Goal: Task Accomplishment & Management: Complete application form

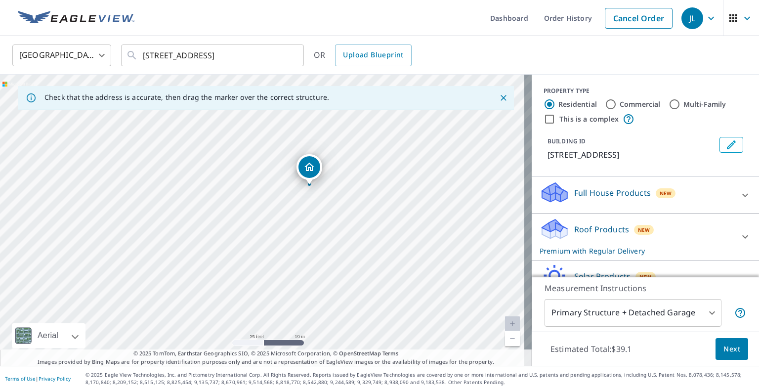
click at [575, 229] on p "Roof Products" at bounding box center [601, 229] width 55 height 12
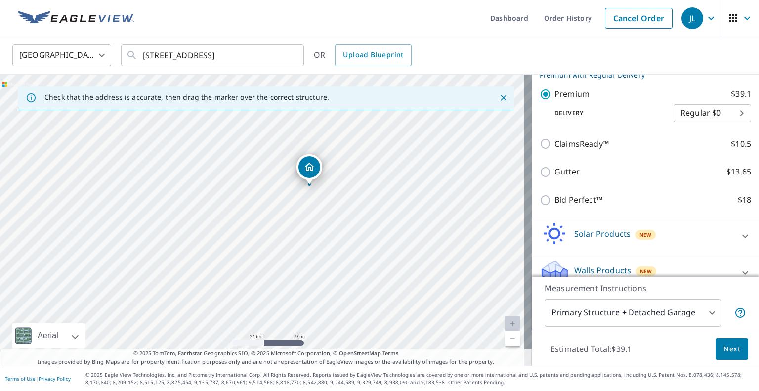
scroll to position [189, 0]
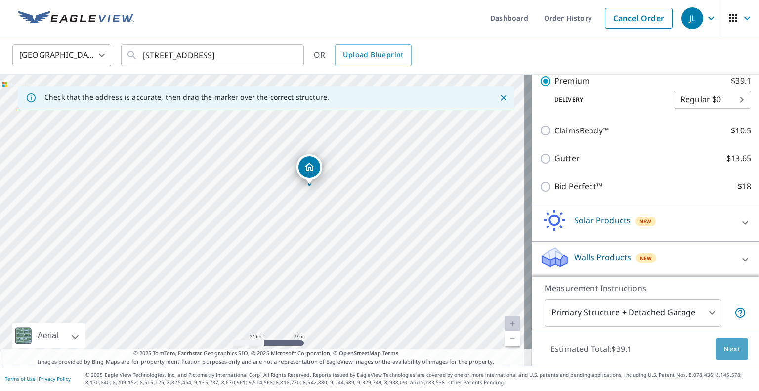
click at [729, 349] on span "Next" at bounding box center [732, 349] width 17 height 12
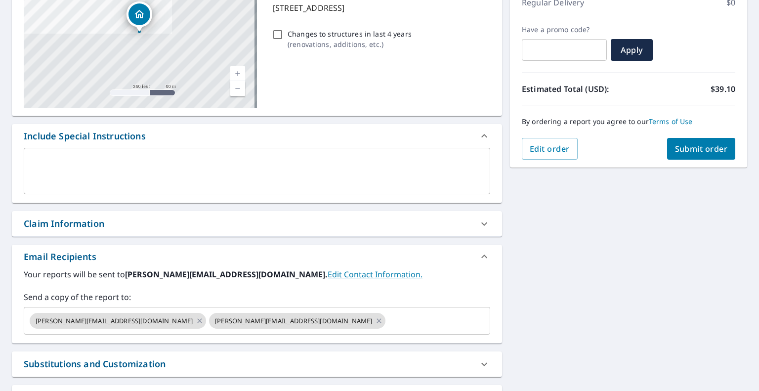
scroll to position [148, 0]
click at [65, 225] on div "Claim Information" at bounding box center [64, 223] width 81 height 13
checkbox input "true"
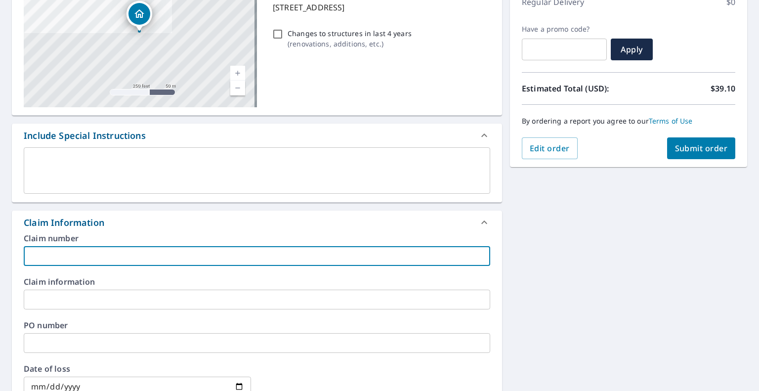
click at [60, 260] on input "text" at bounding box center [257, 256] width 467 height 20
paste input "87380_01"
type input "87380_01"
checkbox input "true"
type input "87380_01"
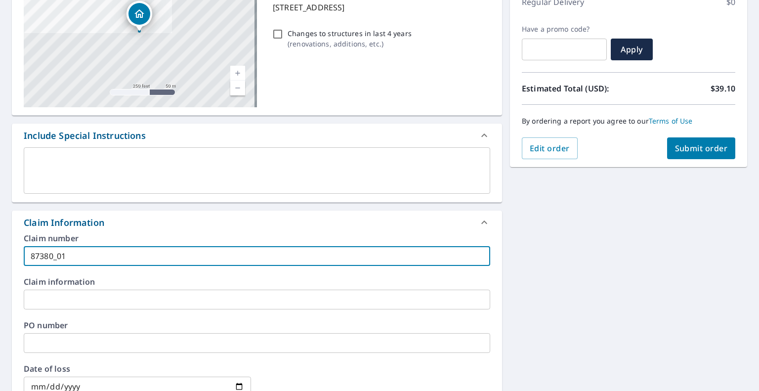
click at [683, 149] on span "Submit order" at bounding box center [701, 148] width 53 height 11
checkbox input "true"
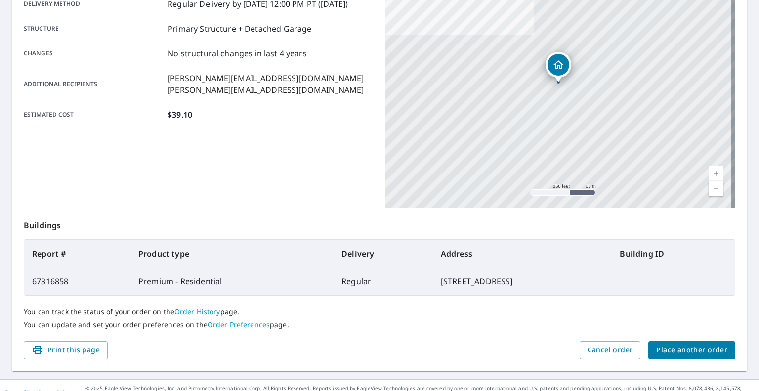
scroll to position [190, 0]
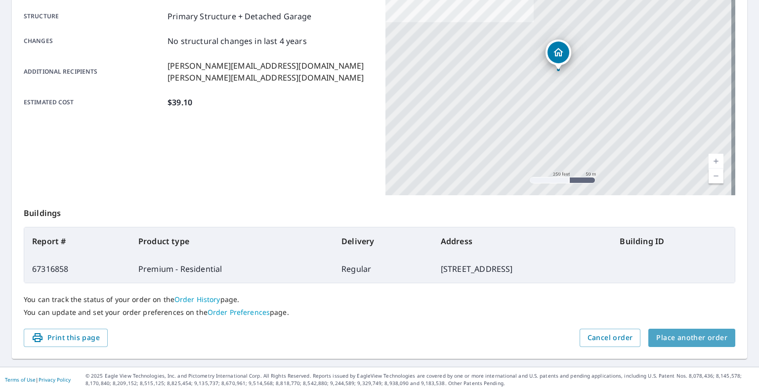
click at [695, 342] on span "Place another order" at bounding box center [691, 338] width 71 height 12
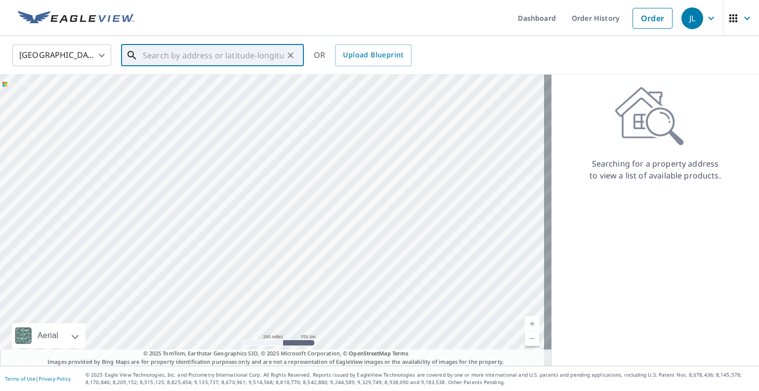
paste input "[STREET_ADDRESS][PERSON_NAME]"
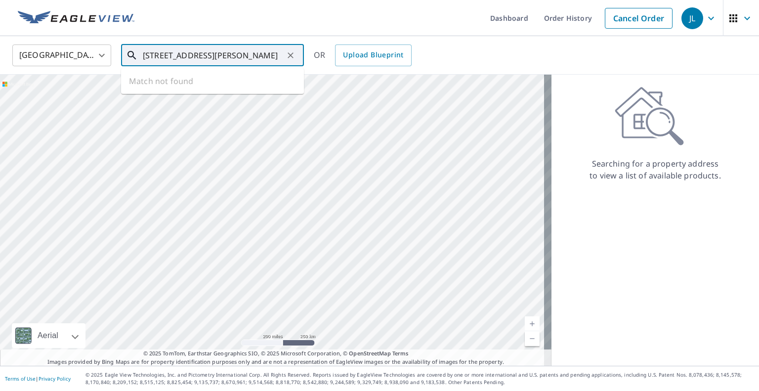
scroll to position [0, 12]
click at [180, 90] on p "[GEOGRAPHIC_DATA][PERSON_NAME]" at bounding box center [218, 95] width 155 height 10
type input "[STREET_ADDRESS][PERSON_NAME]"
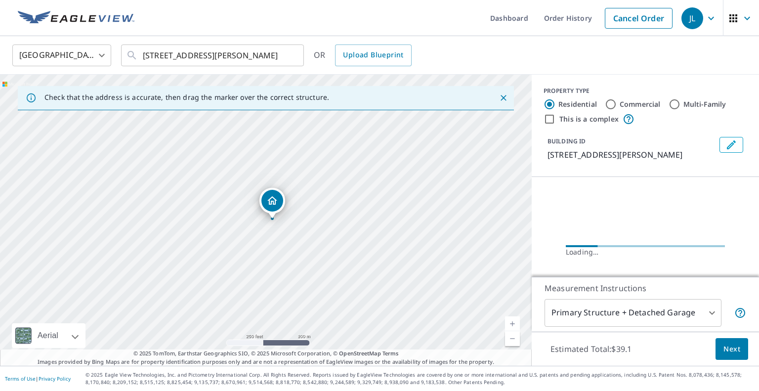
scroll to position [0, 0]
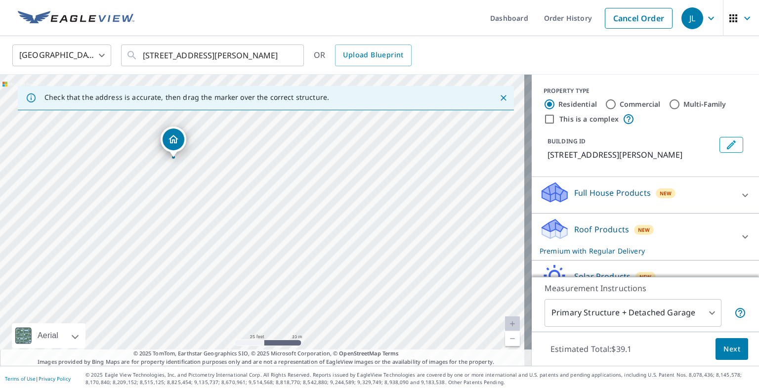
drag, startPoint x: 461, startPoint y: 275, endPoint x: 328, endPoint y: 199, distance: 153.6
click at [328, 197] on div "[STREET_ADDRESS][PERSON_NAME]" at bounding box center [266, 220] width 532 height 291
click at [601, 235] on p "Roof Products" at bounding box center [601, 229] width 55 height 12
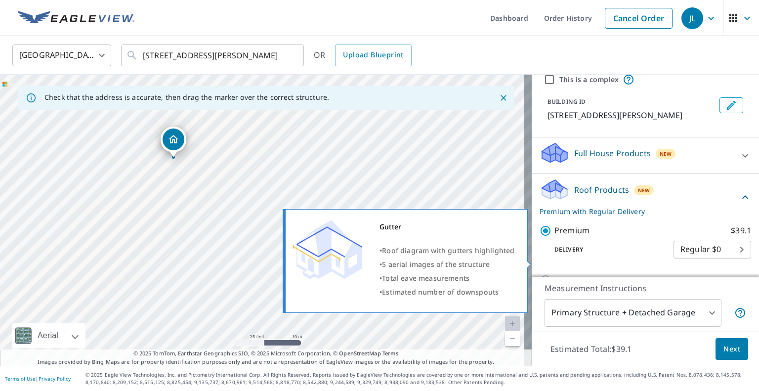
scroll to position [99, 0]
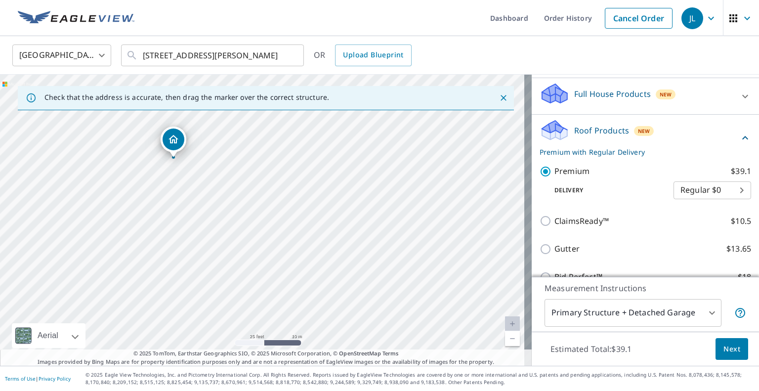
click at [724, 347] on span "Next" at bounding box center [732, 349] width 17 height 12
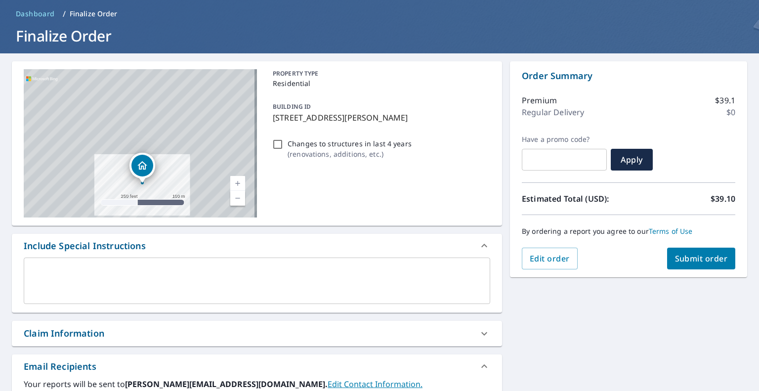
scroll to position [49, 0]
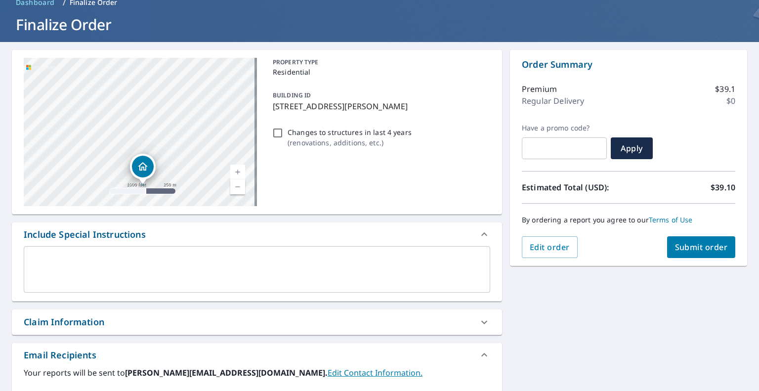
click at [127, 317] on div "Claim Information" at bounding box center [248, 321] width 449 height 13
checkbox input "true"
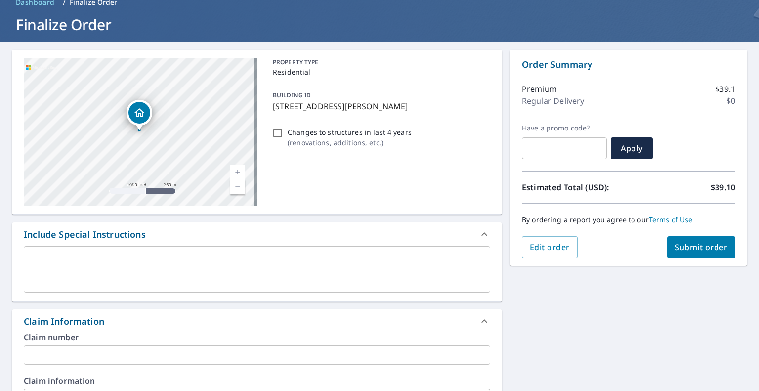
click at [104, 353] on input "text" at bounding box center [257, 355] width 467 height 20
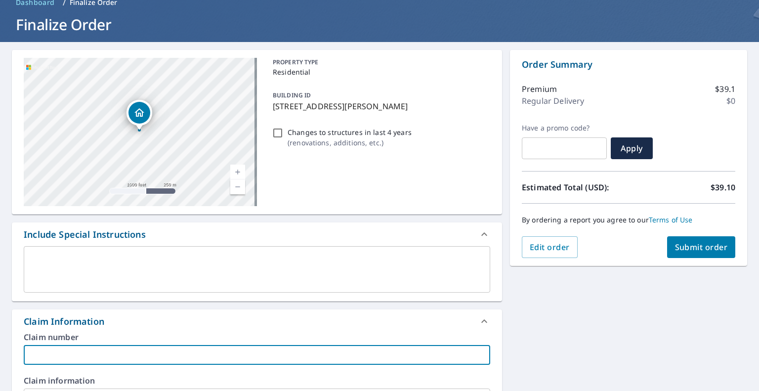
click at [82, 356] on input "text" at bounding box center [257, 355] width 467 height 20
paste input "87403_01"
type input "87403_01"
checkbox input "true"
type input "87403_01"
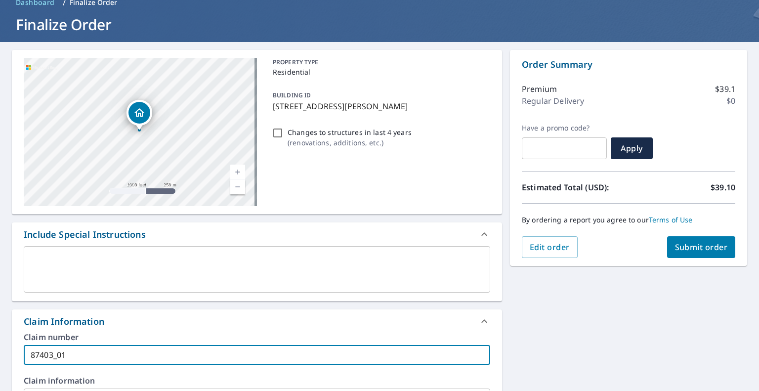
click at [720, 245] on span "Submit order" at bounding box center [701, 247] width 53 height 11
checkbox input "true"
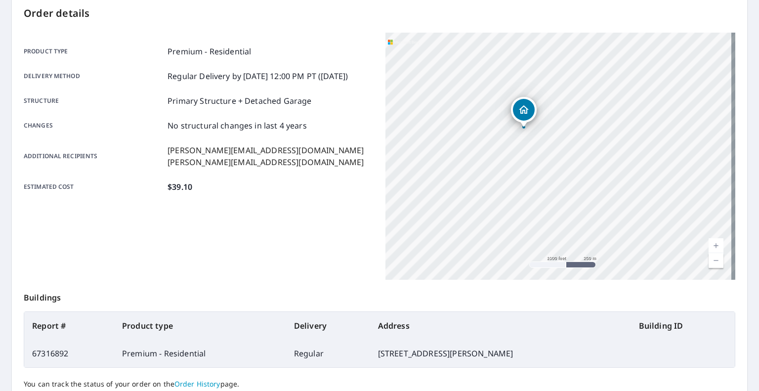
scroll to position [148, 0]
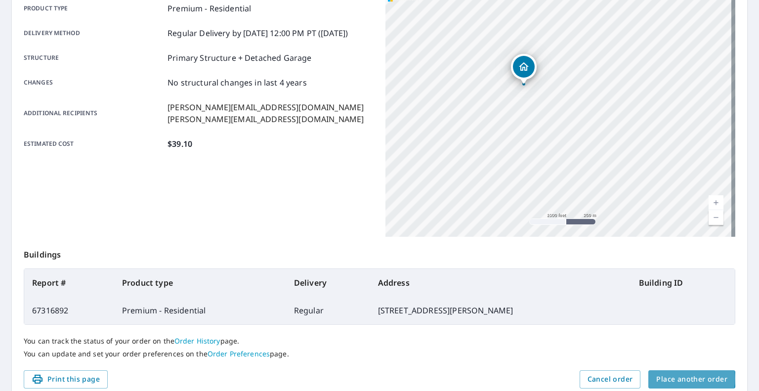
drag, startPoint x: 678, startPoint y: 379, endPoint x: 665, endPoint y: 374, distance: 13.6
click at [678, 379] on span "Place another order" at bounding box center [691, 379] width 71 height 12
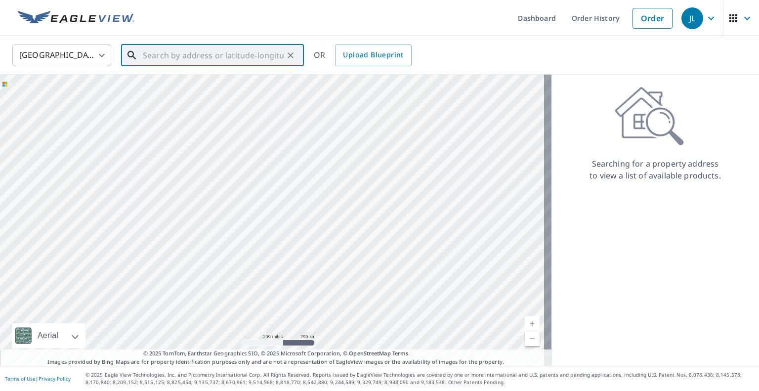
paste input "[STREET_ADDRESS]"
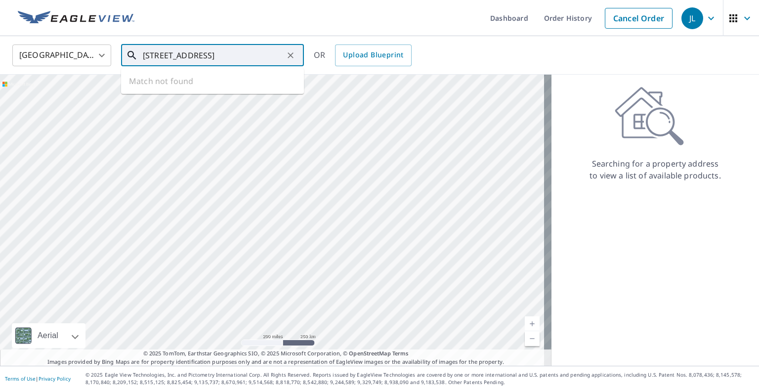
type input "[STREET_ADDRESS]"
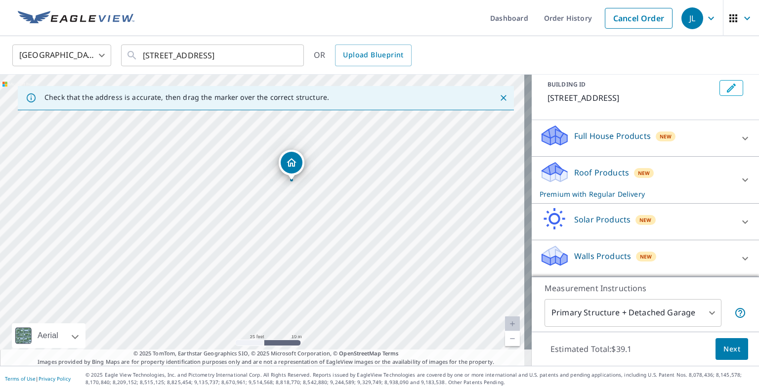
scroll to position [68, 0]
click at [739, 181] on icon at bounding box center [745, 180] width 12 height 12
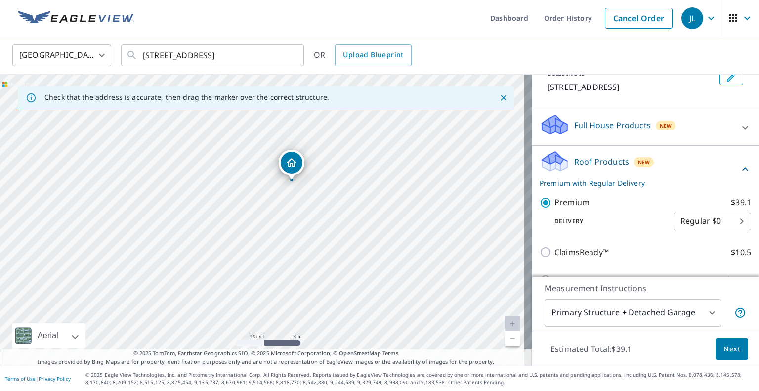
click at [724, 351] on span "Next" at bounding box center [732, 349] width 17 height 12
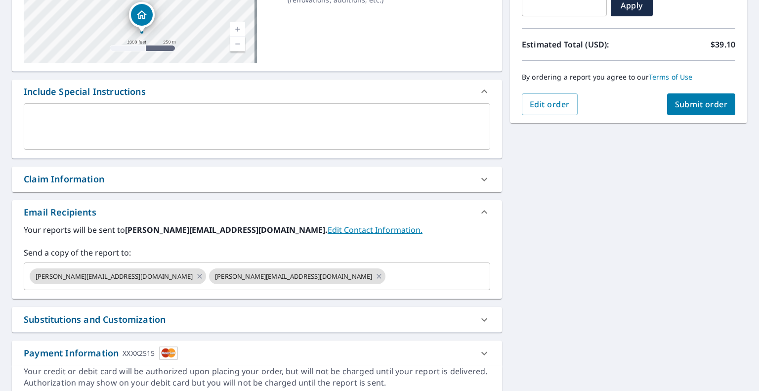
scroll to position [198, 0]
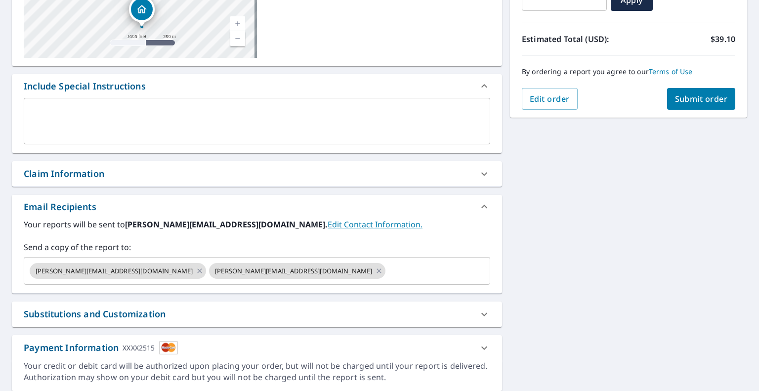
click at [80, 176] on div "Claim Information" at bounding box center [64, 173] width 81 height 13
checkbox input "true"
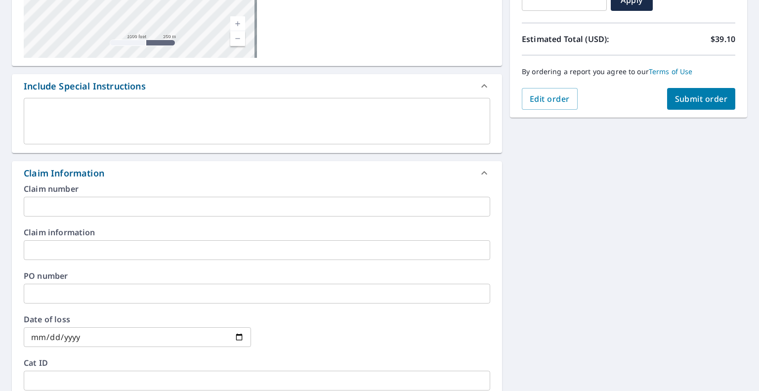
click at [67, 207] on input "text" at bounding box center [257, 207] width 467 height 20
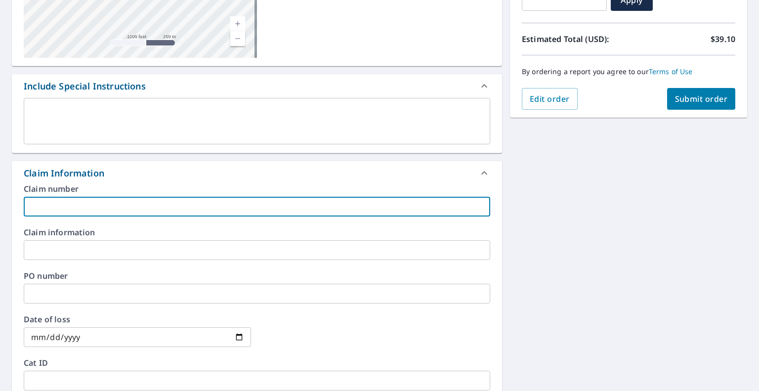
paste input "87354_01"
type input "87354_01"
checkbox input "true"
type input "87354_01"
click at [682, 98] on span "Submit order" at bounding box center [701, 98] width 53 height 11
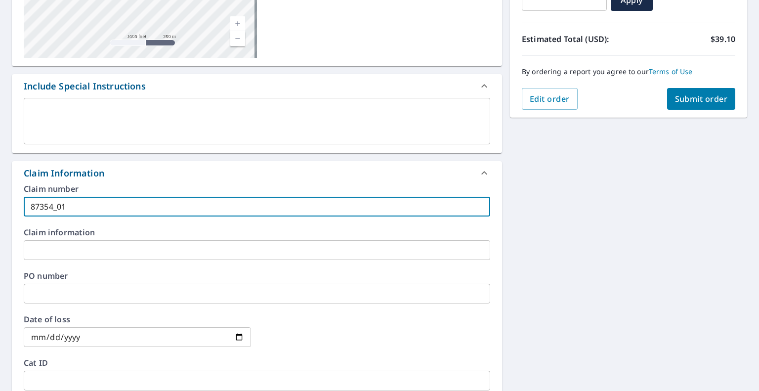
checkbox input "true"
